Goal: Task Accomplishment & Management: Manage account settings

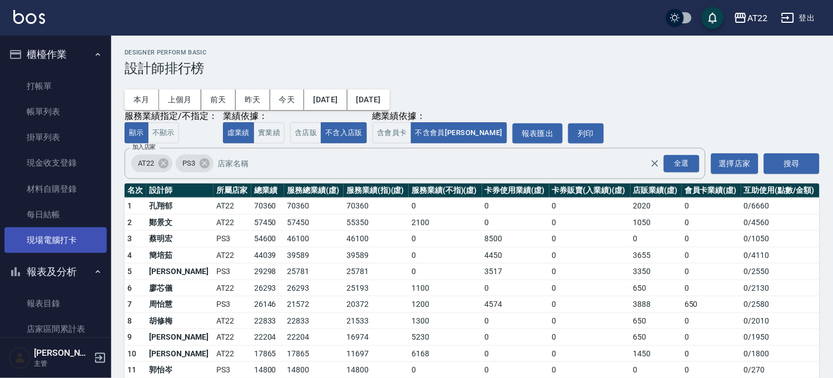
click at [43, 236] on link "現場電腦打卡" at bounding box center [55, 240] width 102 height 26
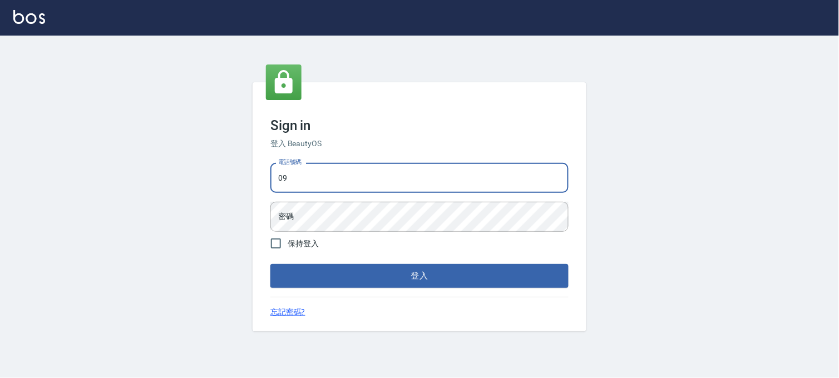
type input "0936888819"
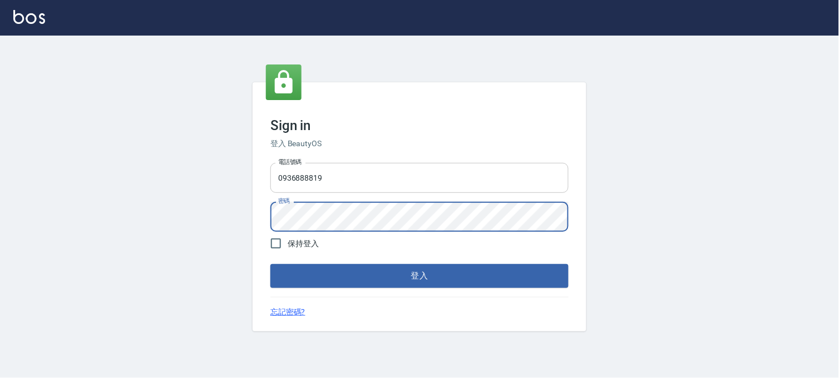
click at [270, 264] on button "登入" at bounding box center [419, 275] width 298 height 23
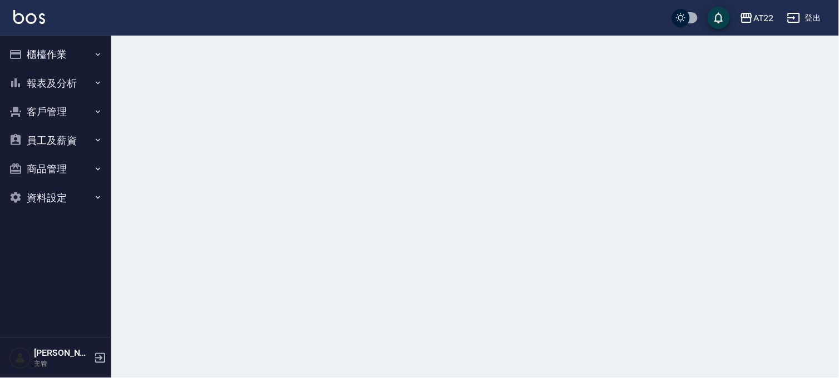
click at [62, 57] on button "櫃檯作業" at bounding box center [55, 54] width 102 height 29
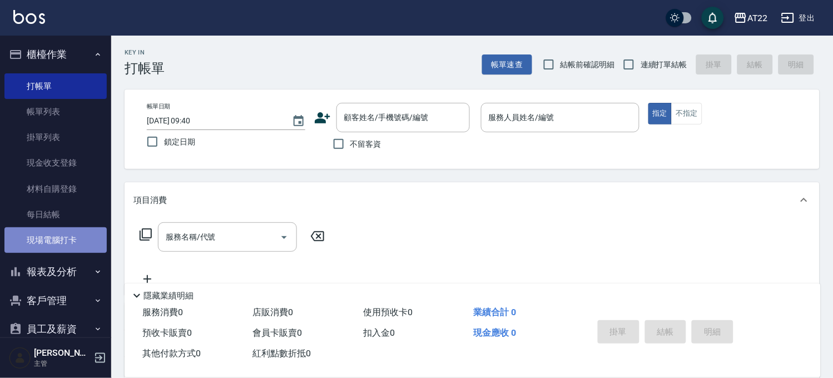
click at [66, 240] on link "現場電腦打卡" at bounding box center [55, 240] width 102 height 26
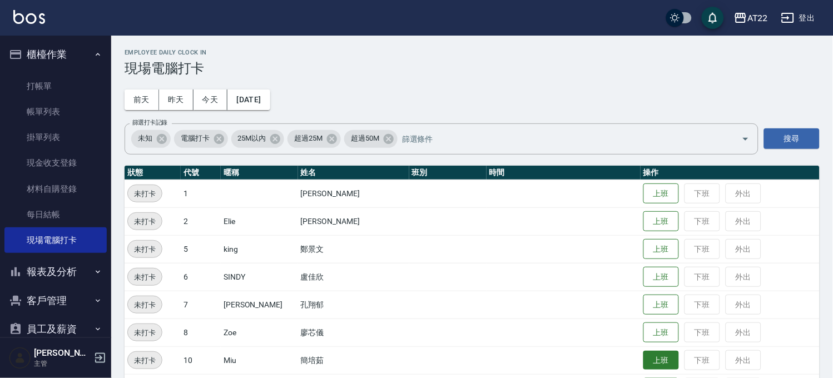
click at [646, 358] on button "上班" at bounding box center [661, 360] width 36 height 19
click at [58, 301] on button "客戶管理" at bounding box center [55, 300] width 102 height 29
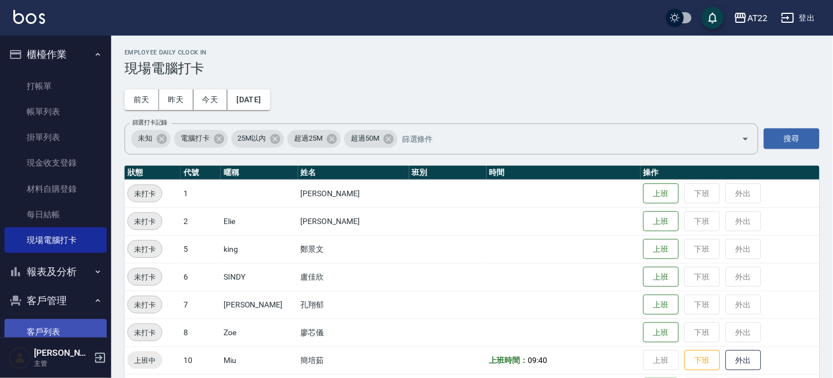
click at [59, 325] on link "客戶列表" at bounding box center [55, 332] width 102 height 26
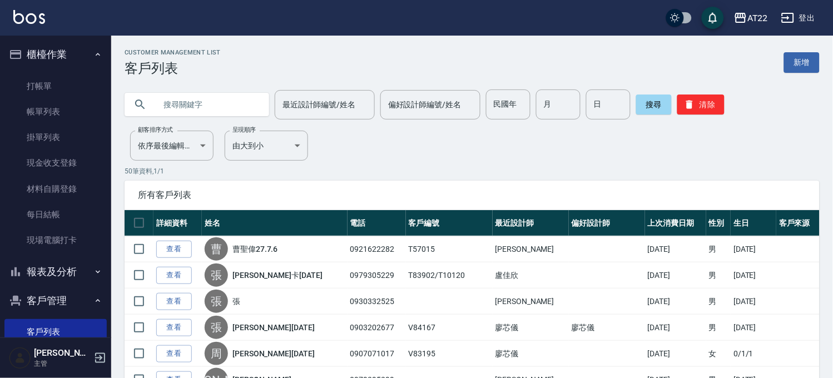
click at [186, 112] on input "text" at bounding box center [208, 105] width 105 height 30
type input "t86383"
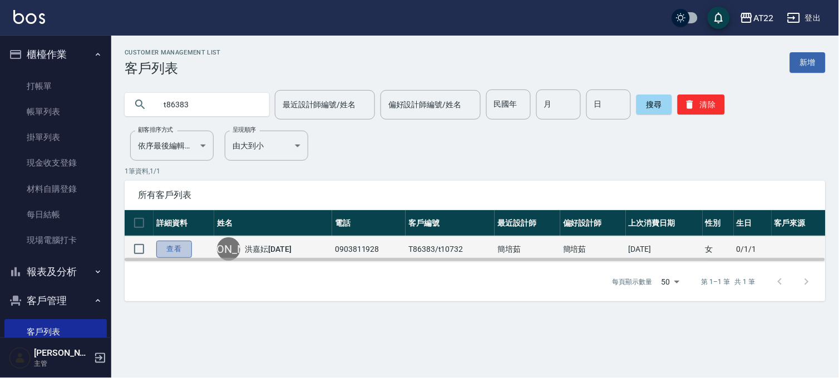
click at [184, 249] on link "查看" at bounding box center [174, 249] width 36 height 17
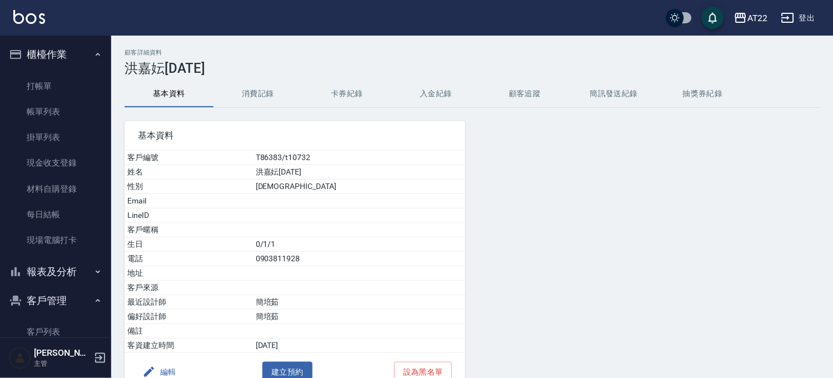
click at [259, 92] on button "消費記錄" at bounding box center [258, 94] width 89 height 27
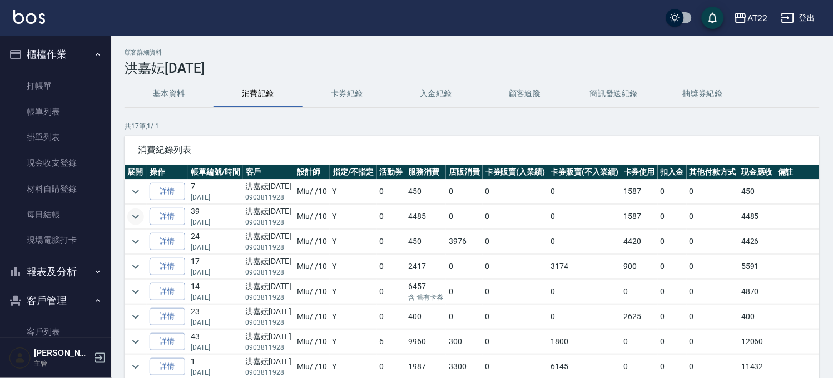
click at [136, 214] on icon "expand row" at bounding box center [135, 216] width 13 height 13
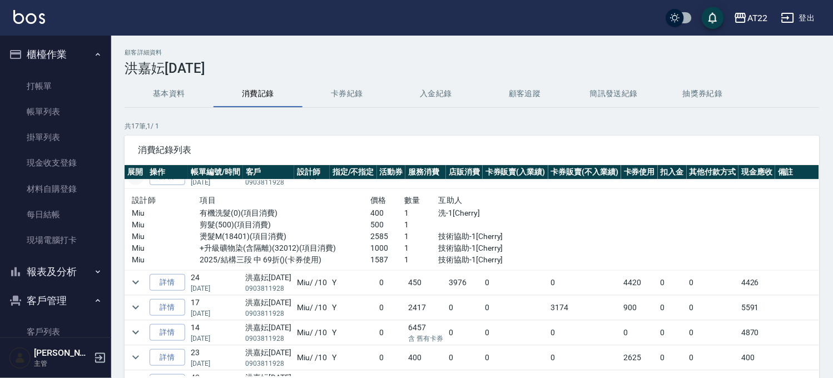
scroll to position [62, 0]
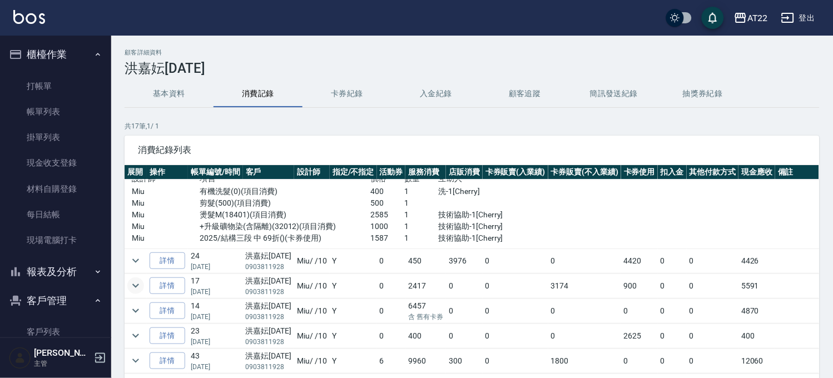
click at [137, 282] on icon "expand row" at bounding box center [135, 285] width 13 height 13
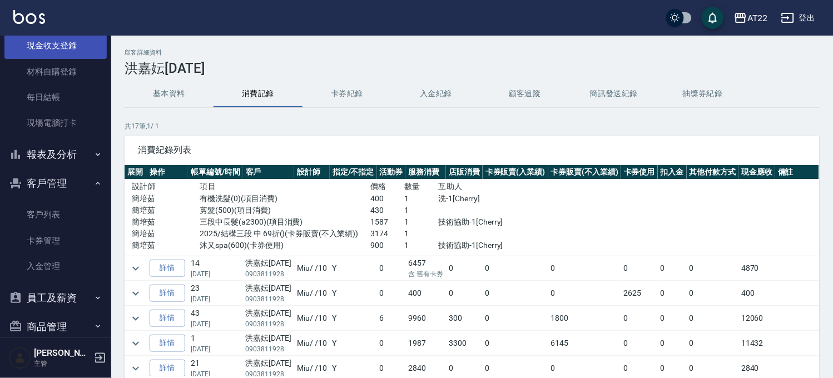
scroll to position [162, 0]
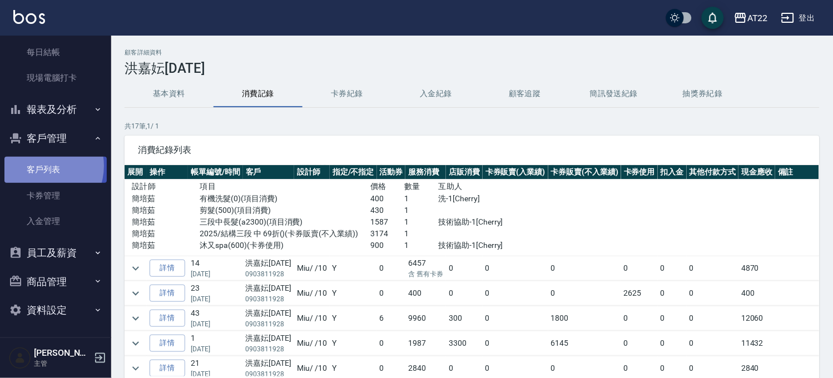
click at [42, 165] on link "客戶列表" at bounding box center [55, 170] width 102 height 26
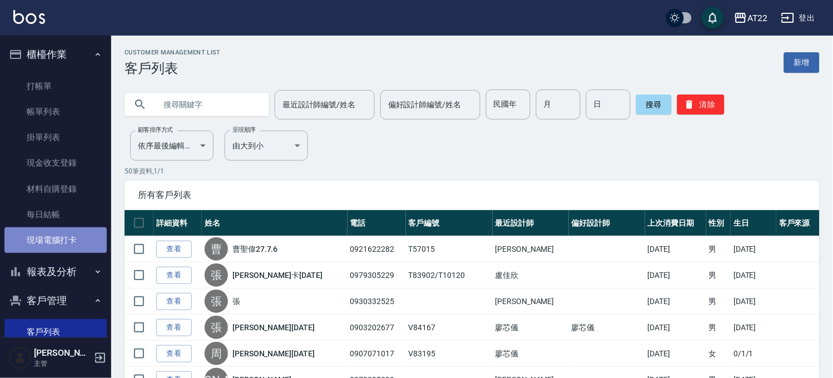
click at [57, 249] on link "現場電腦打卡" at bounding box center [55, 240] width 102 height 26
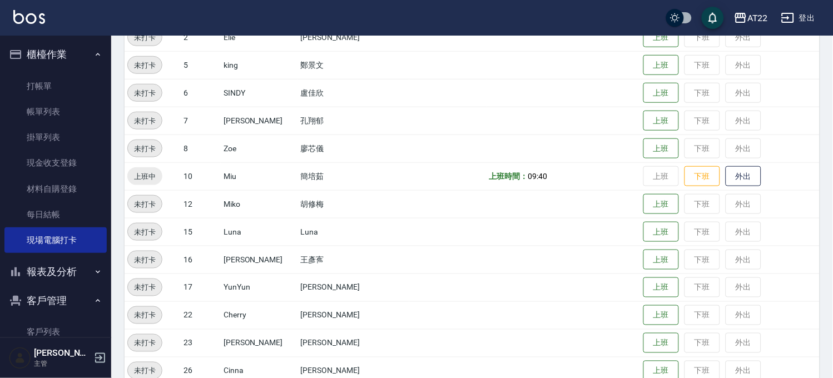
scroll to position [247, 0]
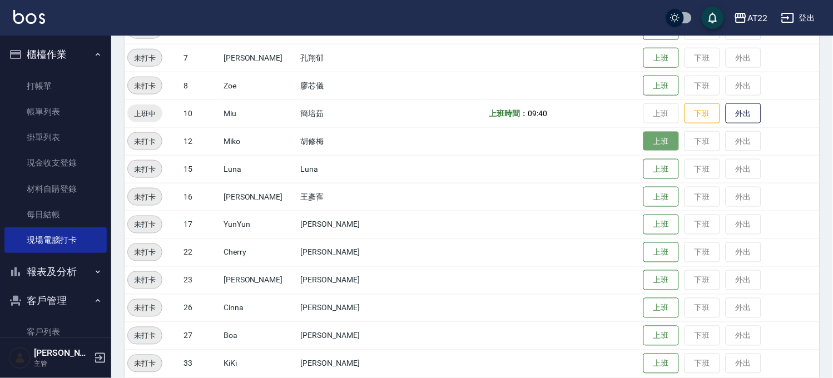
click at [646, 148] on button "上班" at bounding box center [661, 141] width 36 height 19
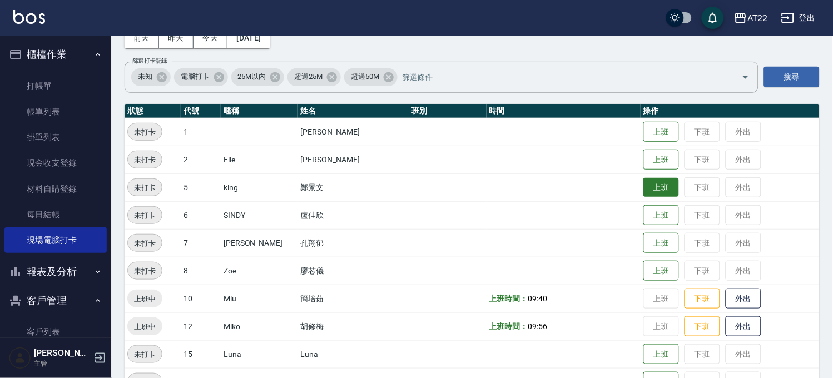
click at [651, 186] on button "上班" at bounding box center [661, 187] width 36 height 19
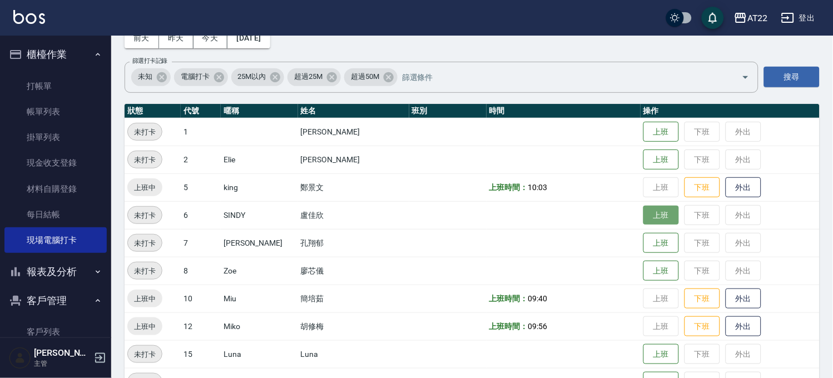
click at [643, 209] on button "上班" at bounding box center [661, 215] width 36 height 19
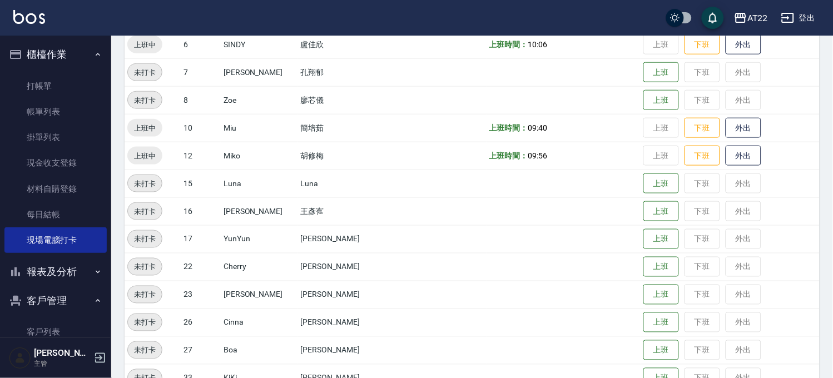
scroll to position [309, 0]
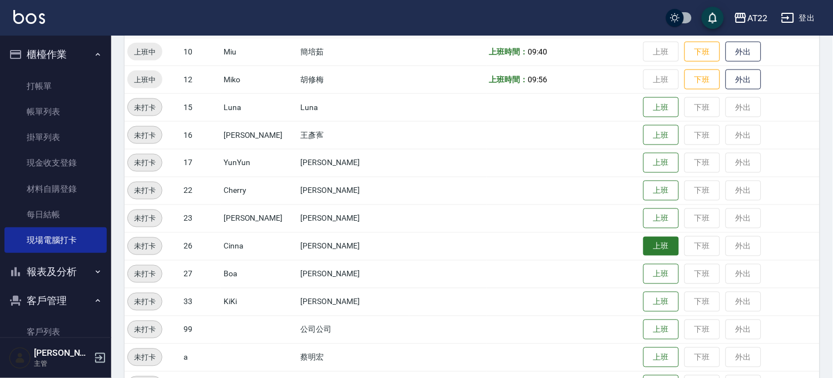
click at [643, 252] on button "上班" at bounding box center [661, 246] width 36 height 19
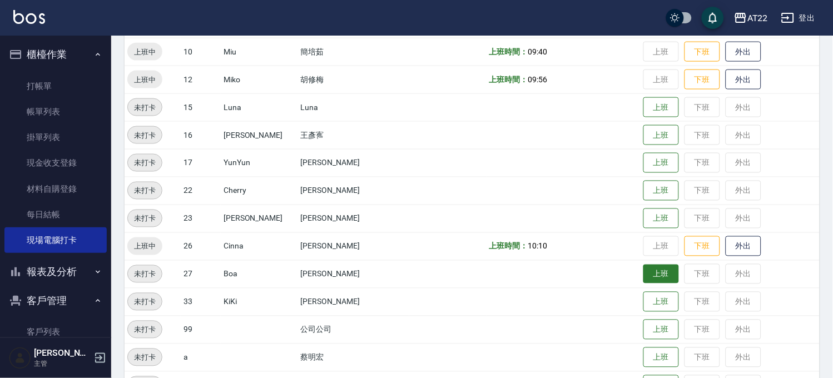
click at [648, 275] on button "上班" at bounding box center [661, 274] width 36 height 19
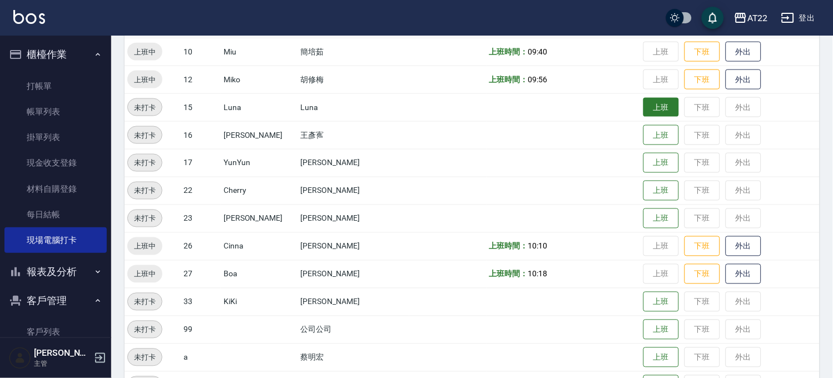
click at [643, 108] on button "上班" at bounding box center [661, 107] width 36 height 19
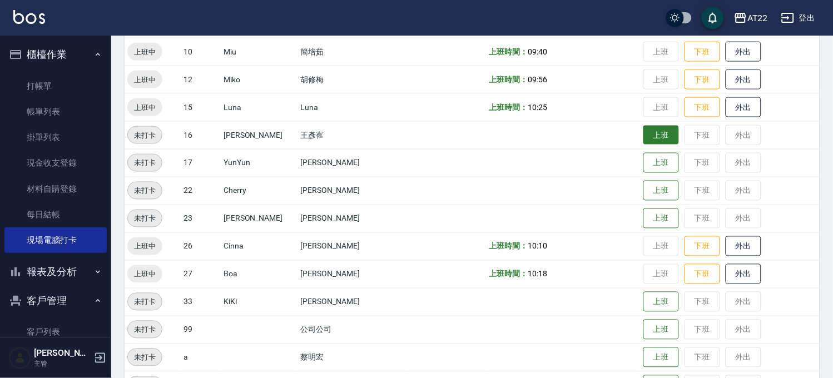
click at [648, 131] on button "上班" at bounding box center [661, 135] width 36 height 19
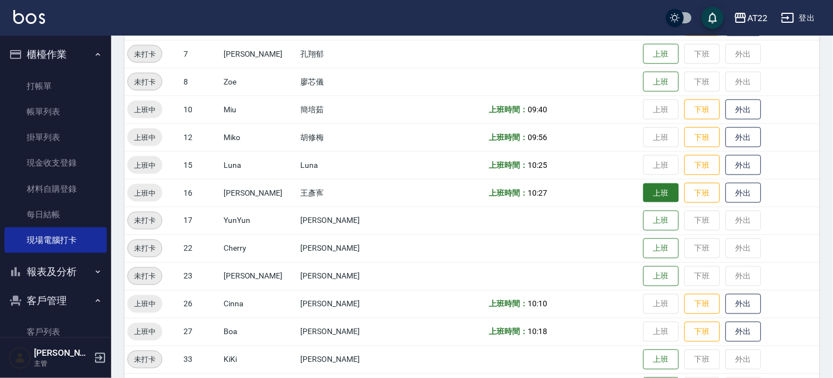
scroll to position [185, 0]
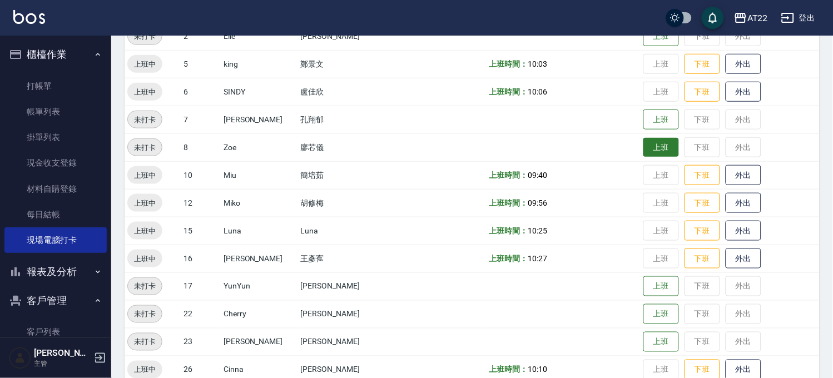
click at [643, 139] on button "上班" at bounding box center [661, 147] width 36 height 19
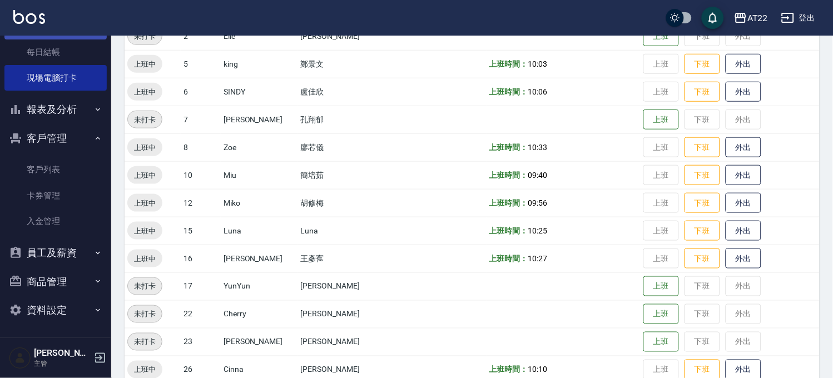
scroll to position [0, 0]
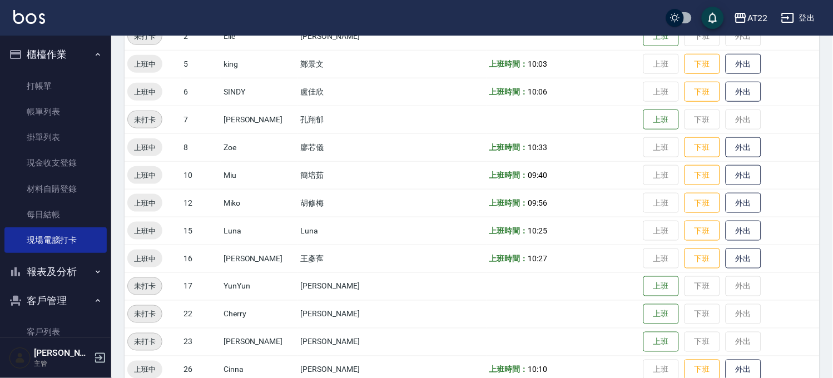
click at [48, 275] on button "報表及分析" at bounding box center [55, 271] width 102 height 29
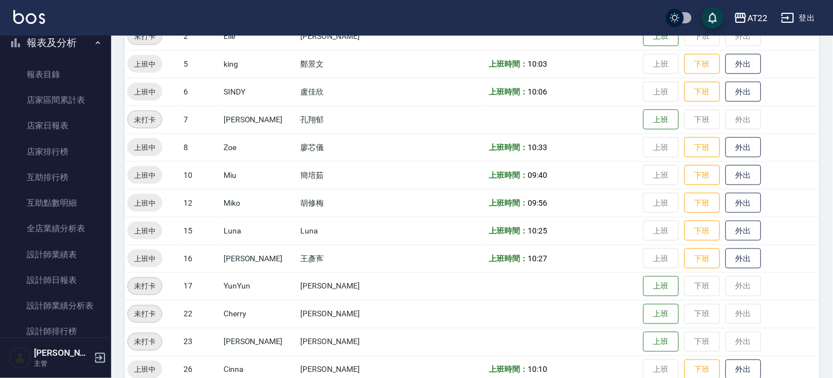
scroll to position [370, 0]
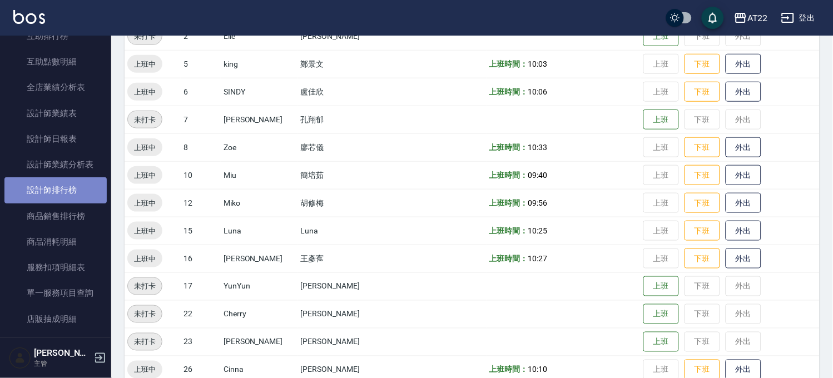
click at [64, 185] on link "設計師排行榜" at bounding box center [55, 190] width 102 height 26
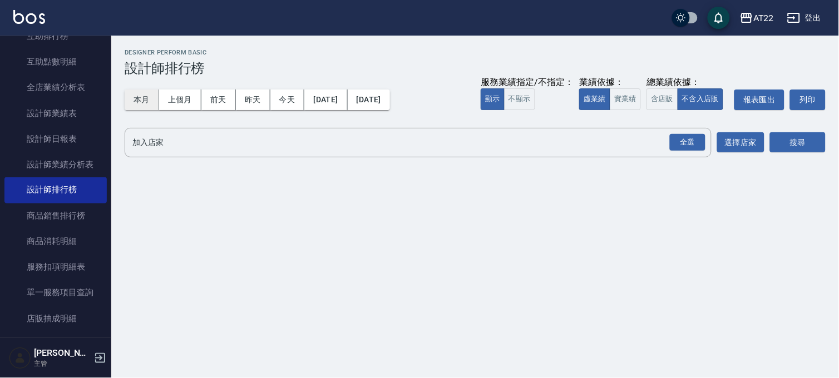
click at [142, 95] on button "本月" at bounding box center [142, 100] width 34 height 21
click at [678, 140] on div "全選" at bounding box center [687, 142] width 36 height 17
click at [796, 142] on button "搜尋" at bounding box center [798, 143] width 56 height 21
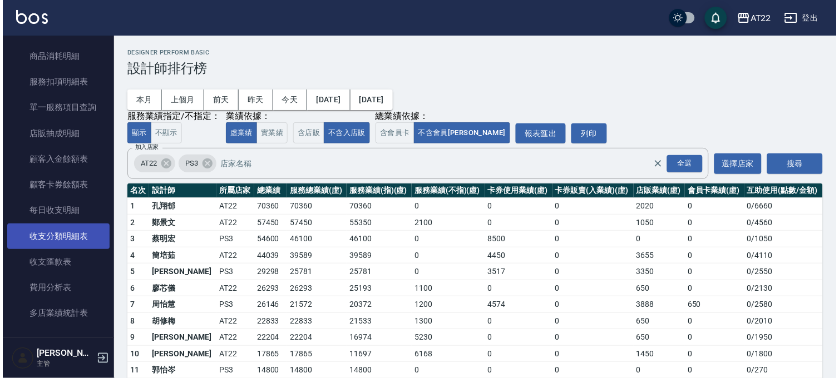
scroll to position [741, 0]
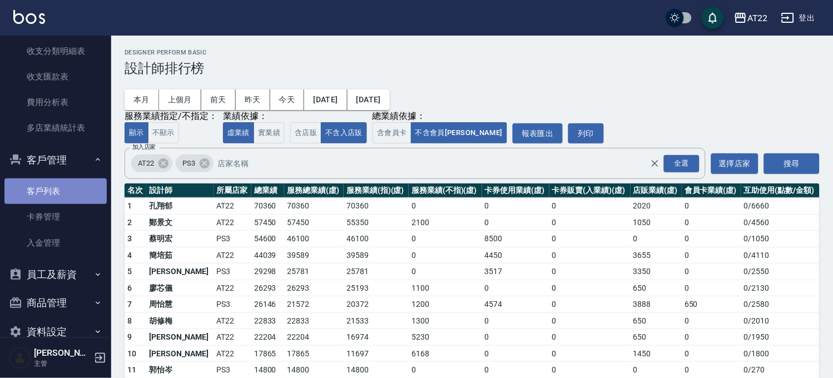
click at [61, 192] on link "客戶列表" at bounding box center [55, 191] width 102 height 26
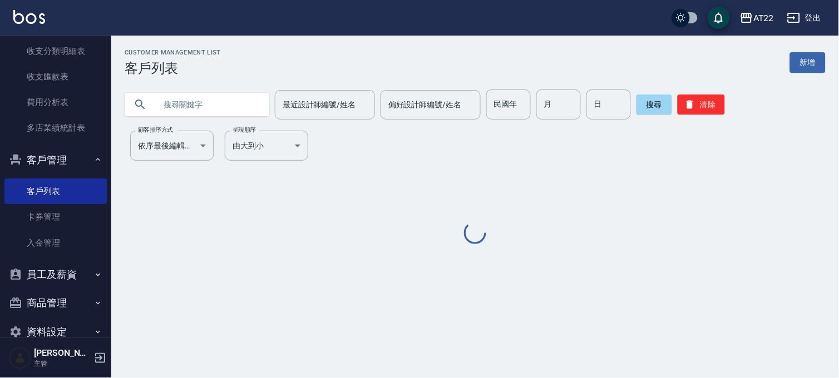
click at [230, 102] on input "text" at bounding box center [208, 105] width 105 height 30
paste input "0939099194"
type input "0939099194"
